Goal: Find specific page/section: Find specific page/section

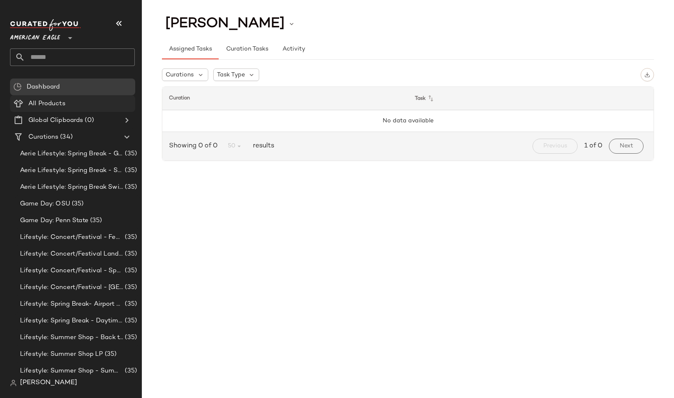
click at [48, 105] on span "All Products" at bounding box center [46, 104] width 37 height 10
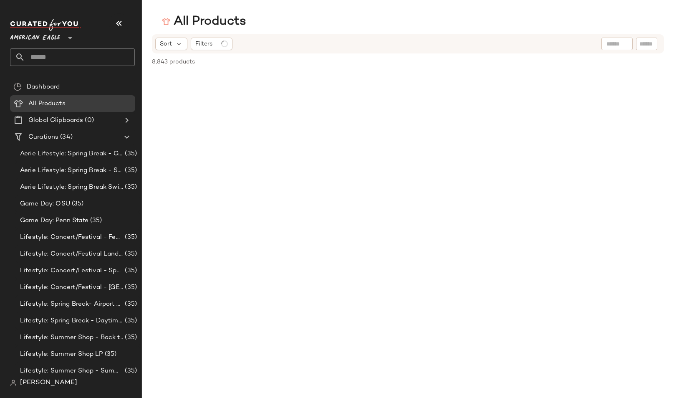
click at [67, 33] on div at bounding box center [69, 33] width 12 height 21
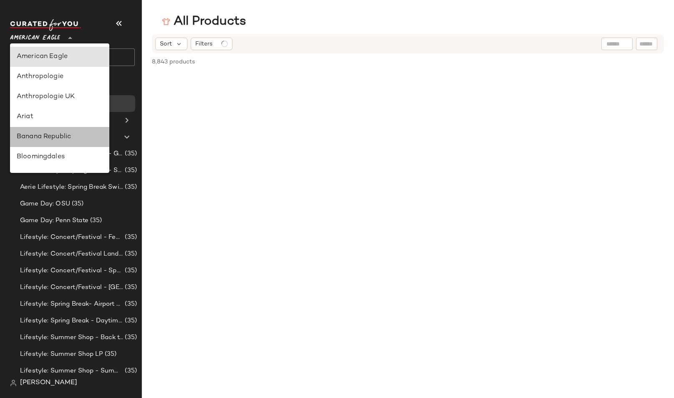
click at [45, 139] on div "Banana Republic" at bounding box center [60, 137] width 86 height 10
type input "**"
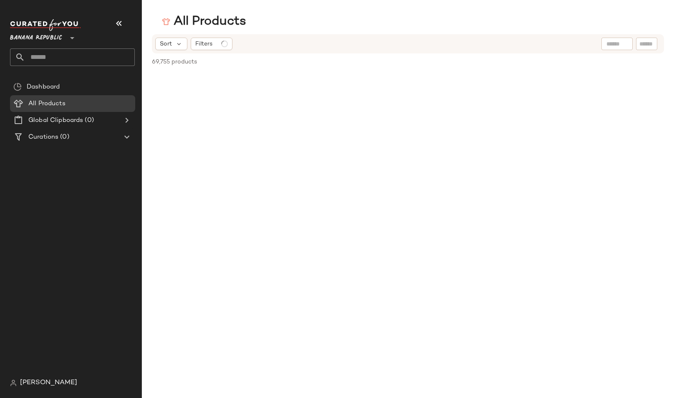
click at [36, 382] on span "[PERSON_NAME]" at bounding box center [48, 383] width 57 height 10
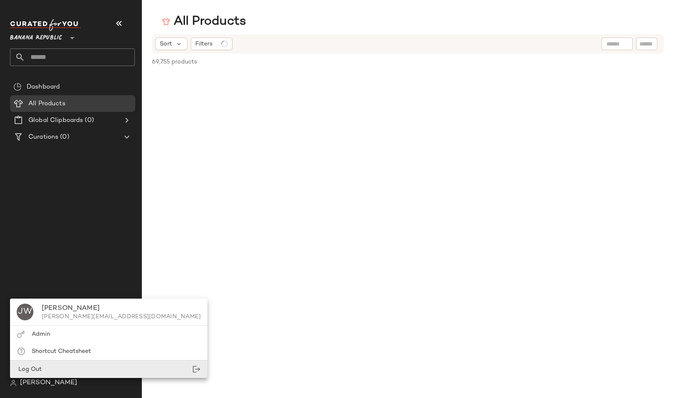
click at [48, 367] on div "Log Out" at bounding box center [108, 369] width 197 height 17
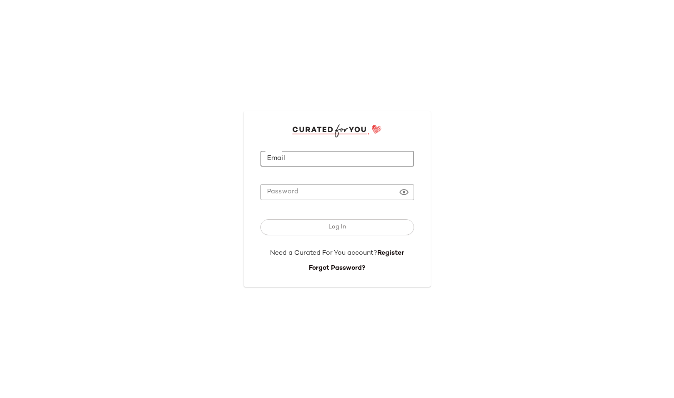
click at [298, 157] on input "Email" at bounding box center [338, 159] width 154 height 16
type input "**********"
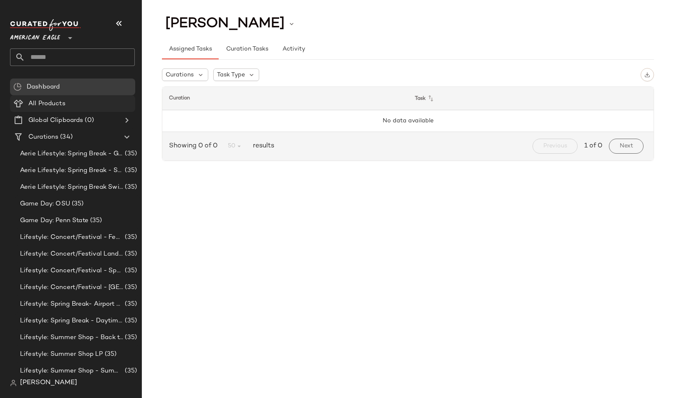
click at [48, 98] on Products "All Products" at bounding box center [72, 103] width 125 height 17
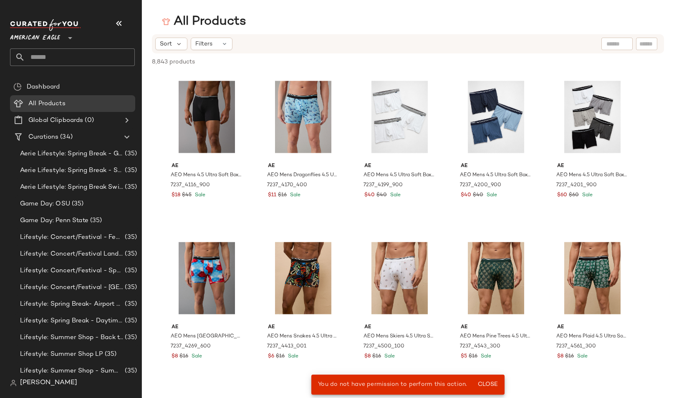
click at [428, 385] on span "You do not have permission to perform this action." at bounding box center [392, 384] width 149 height 6
click at [488, 387] on span "Close" at bounding box center [488, 384] width 20 height 7
click at [47, 39] on span "American Eagle" at bounding box center [35, 35] width 50 height 15
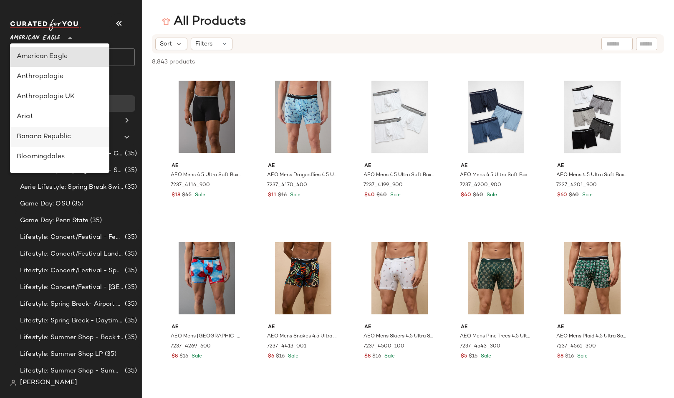
scroll to position [32, 0]
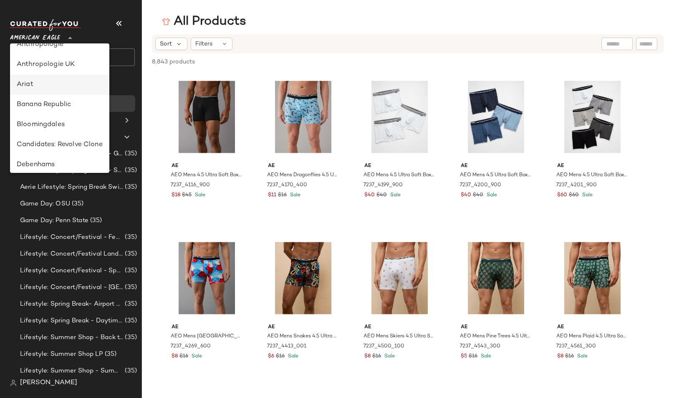
click at [43, 83] on div "Ariat" at bounding box center [60, 85] width 86 height 10
type input "**"
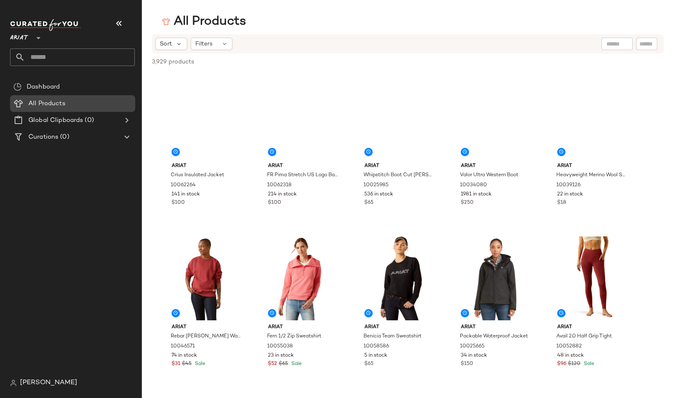
click at [52, 103] on span "All Products" at bounding box center [46, 104] width 37 height 10
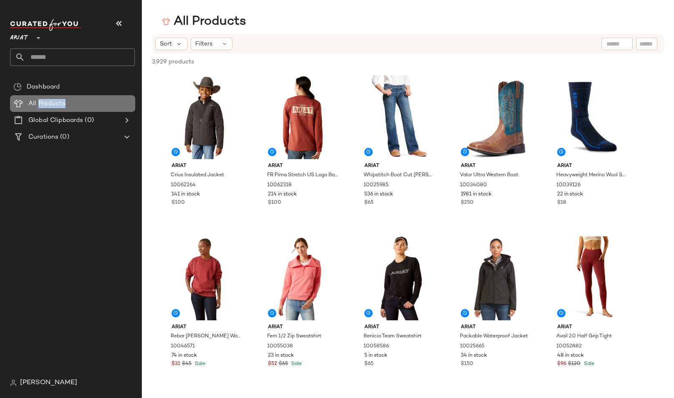
click at [52, 103] on span "All Products" at bounding box center [46, 104] width 37 height 10
